Goal: Find specific page/section: Find specific page/section

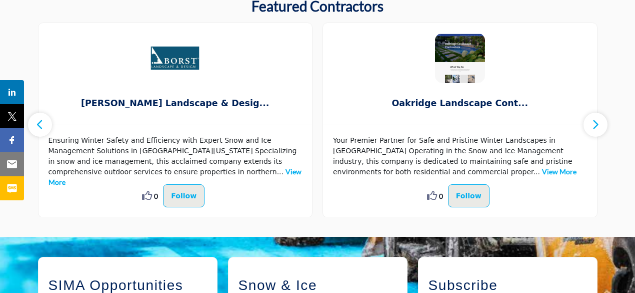
scroll to position [552, 0]
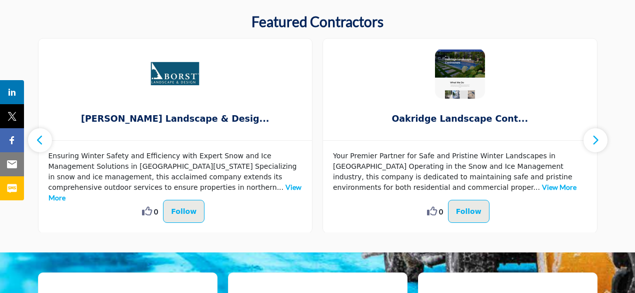
click at [601, 138] on button "button" at bounding box center [596, 140] width 24 height 24
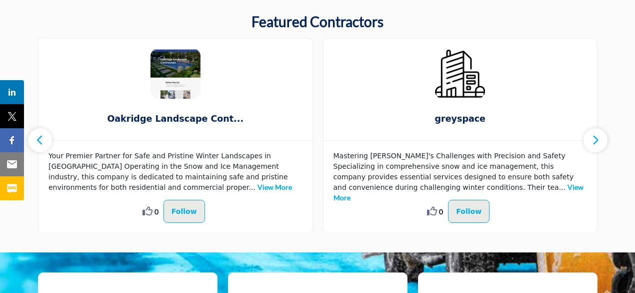
click at [601, 138] on button "button" at bounding box center [596, 140] width 24 height 24
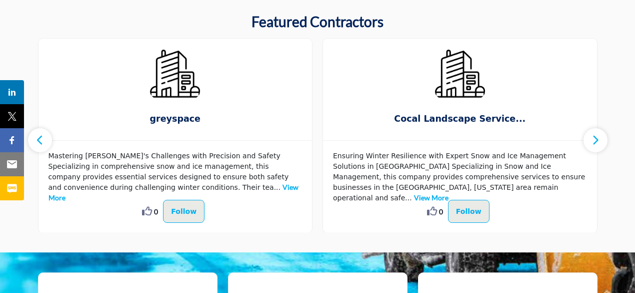
click at [601, 138] on button "button" at bounding box center [596, 140] width 24 height 24
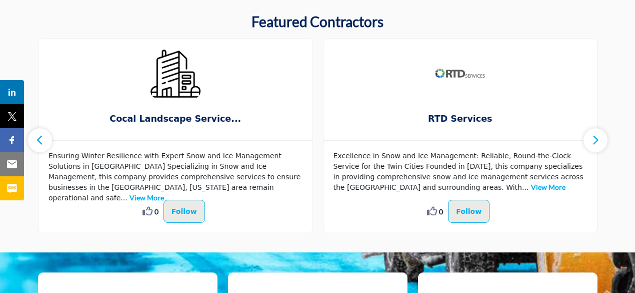
click at [601, 138] on button "button" at bounding box center [596, 140] width 24 height 24
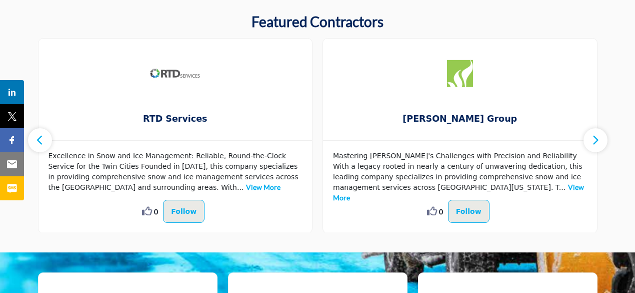
click at [601, 138] on button "button" at bounding box center [596, 140] width 24 height 24
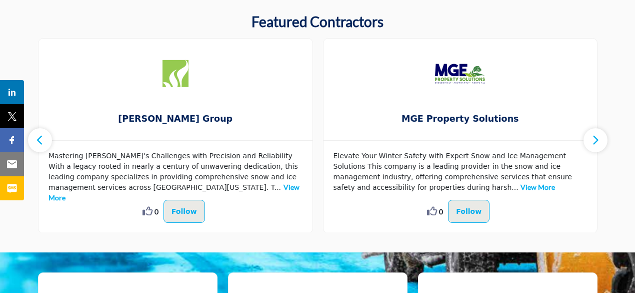
click at [601, 138] on button "button" at bounding box center [596, 140] width 24 height 24
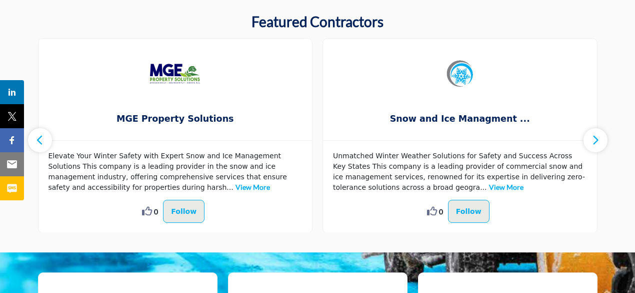
click at [601, 138] on button "button" at bounding box center [596, 140] width 24 height 24
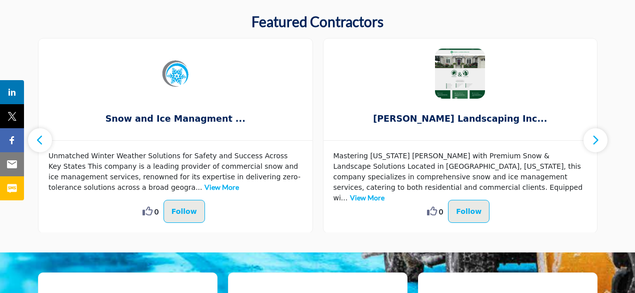
click at [601, 138] on button "button" at bounding box center [596, 140] width 24 height 24
click at [593, 138] on icon "button" at bounding box center [596, 140] width 8 height 13
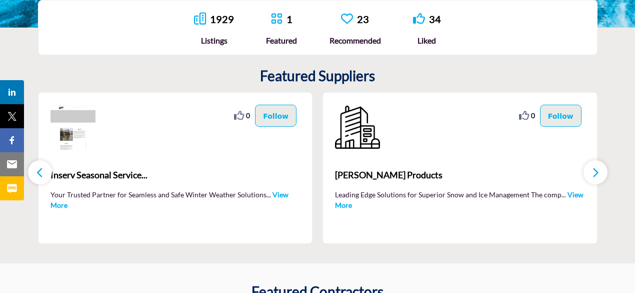
scroll to position [200, 0]
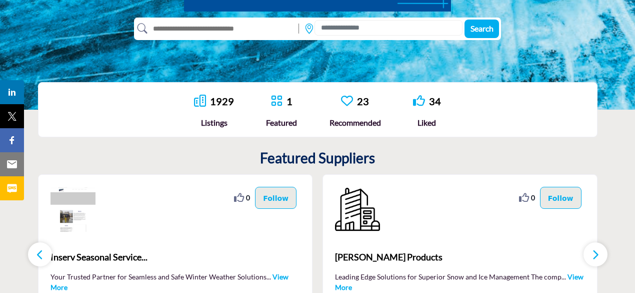
click at [221, 99] on link "1929" at bounding box center [222, 101] width 24 height 12
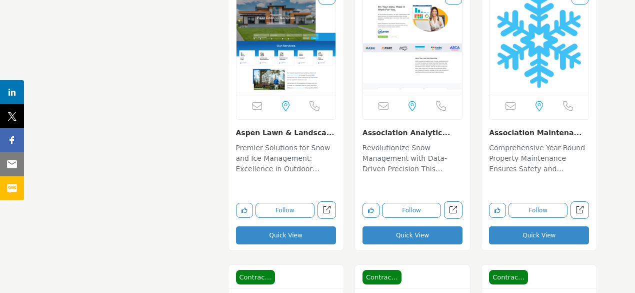
scroll to position [13508, 0]
